Goal: Task Accomplishment & Management: Manage account settings

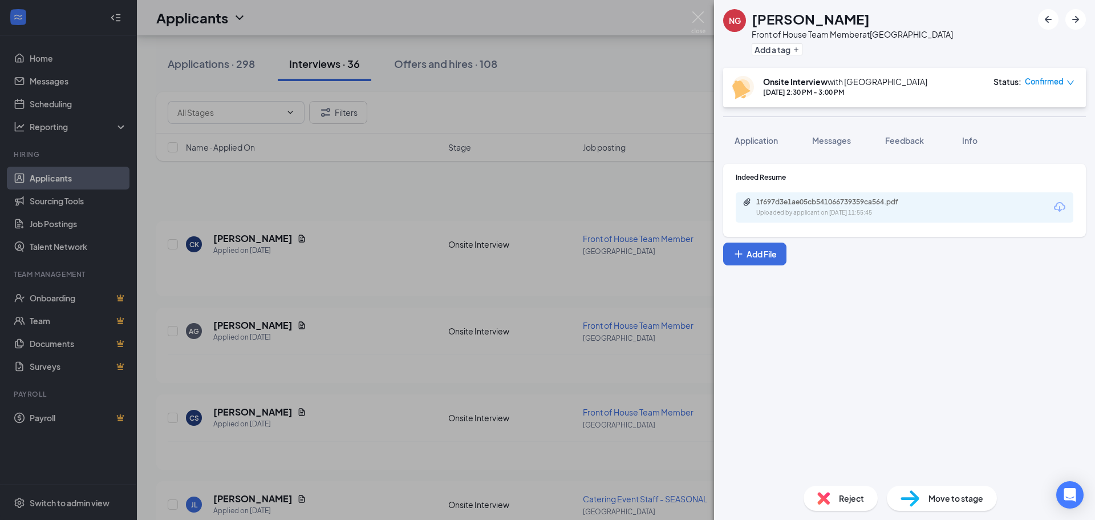
drag, startPoint x: 467, startPoint y: 55, endPoint x: 479, endPoint y: 66, distance: 17.0
click at [467, 55] on div "NG [PERSON_NAME] Front of House Team Member at [GEOGRAPHIC_DATA] Add a tag Onsi…" at bounding box center [547, 260] width 1095 height 520
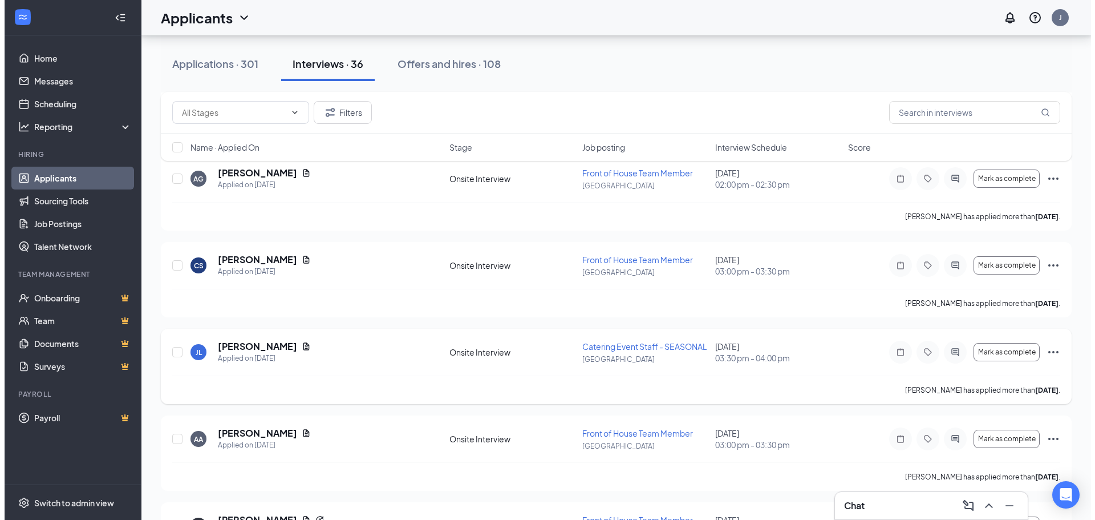
scroll to position [171, 0]
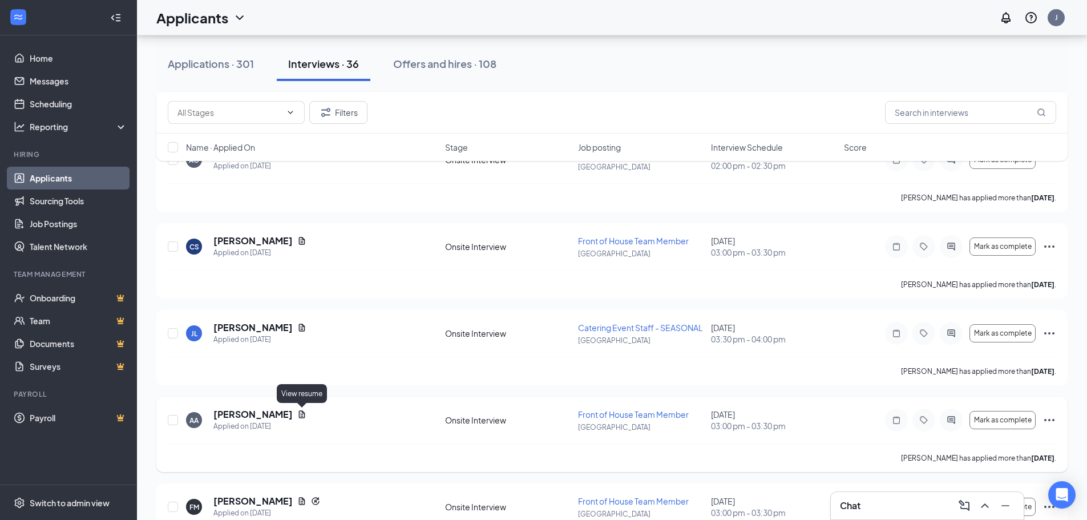
click at [304, 417] on icon "Document" at bounding box center [301, 414] width 9 height 9
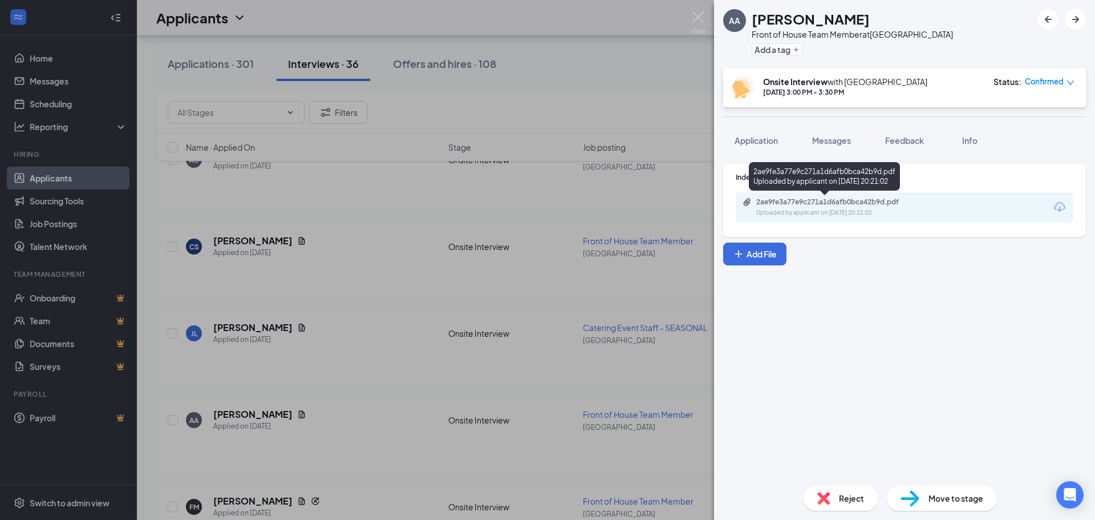
click at [861, 208] on div "Uploaded by applicant on [DATE] 20:21:02" at bounding box center [841, 212] width 171 height 9
click at [761, 137] on span "Application" at bounding box center [756, 140] width 43 height 10
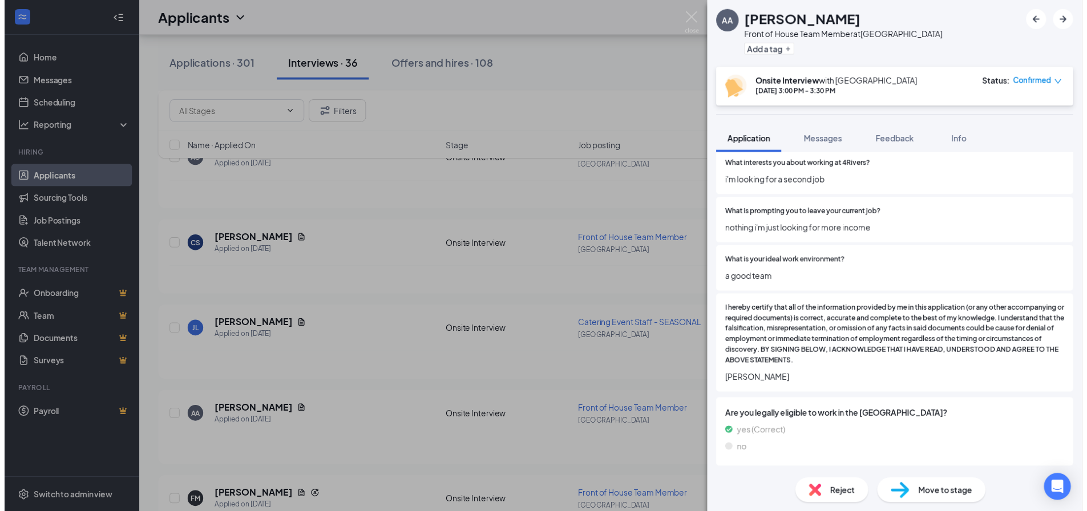
scroll to position [788, 0]
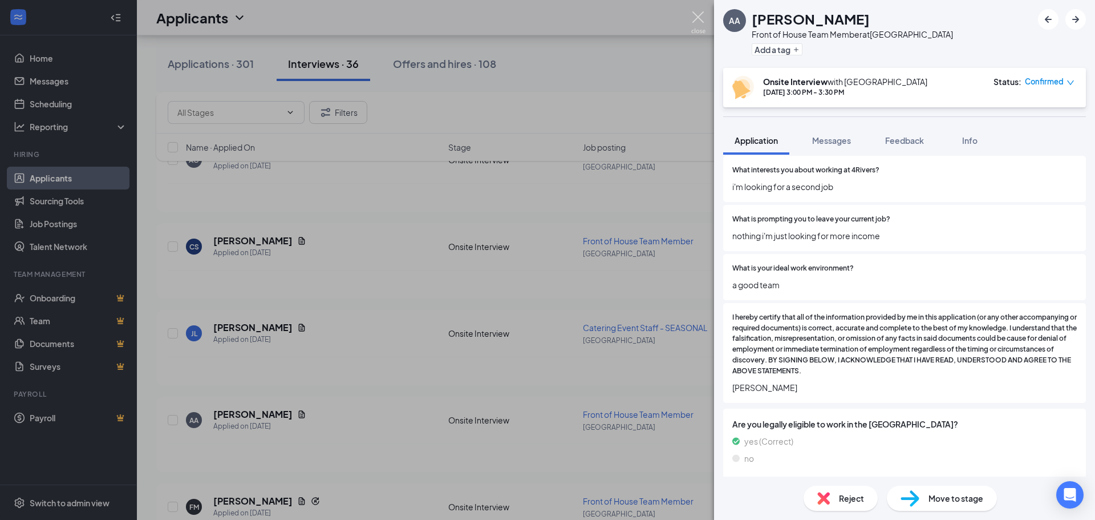
click at [703, 20] on img at bounding box center [698, 22] width 14 height 22
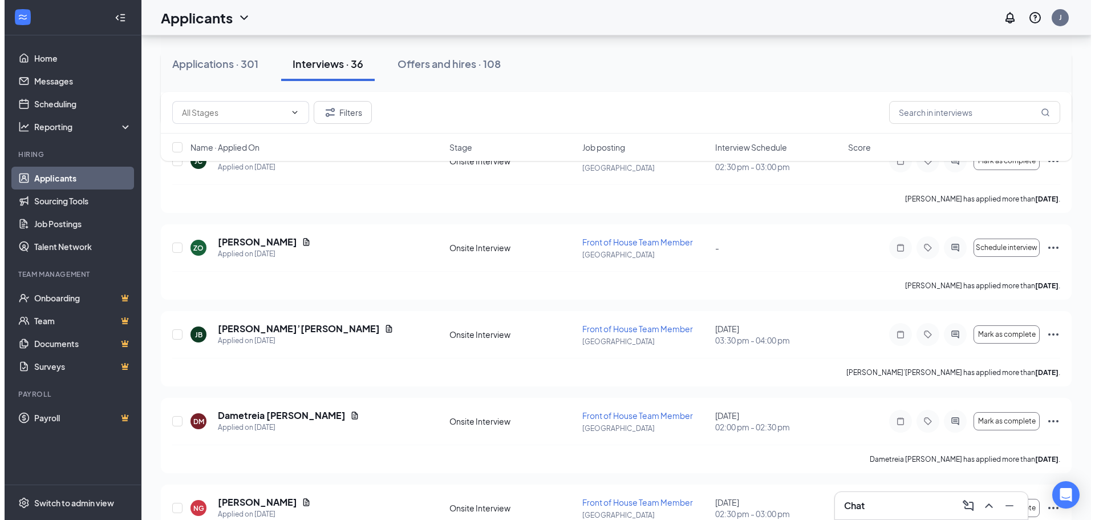
scroll to position [627, 0]
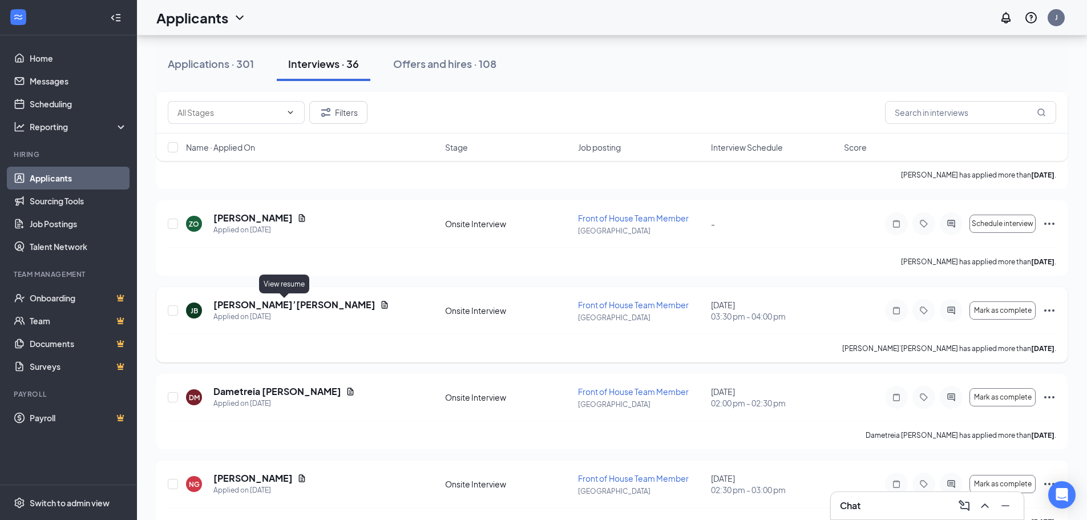
click at [380, 305] on icon "Document" at bounding box center [384, 304] width 9 height 9
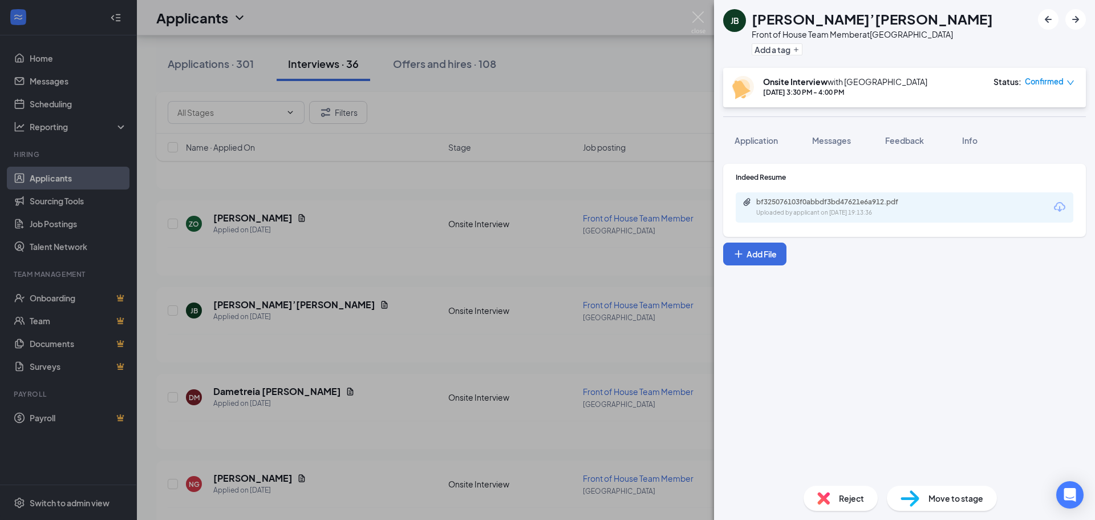
click at [971, 215] on div "bf325076103f0abbdf3bd47621e6a912.pdf Uploaded by applicant on [DATE] 19:13:36" at bounding box center [905, 207] width 338 height 30
click at [886, 205] on div "bf325076103f0abbdf3bd47621e6a912.pdf" at bounding box center [836, 201] width 160 height 9
